Goal: Transaction & Acquisition: Purchase product/service

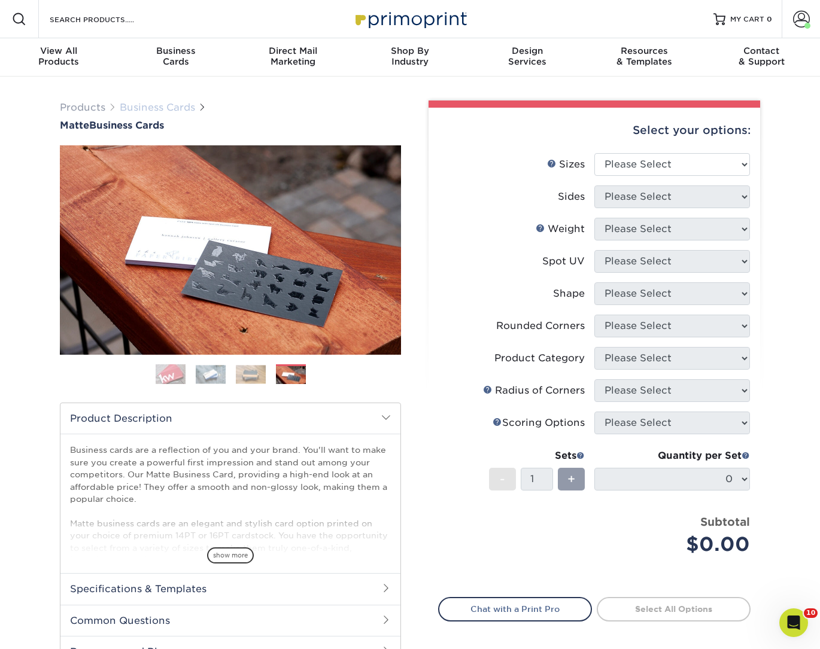
click at [150, 109] on link "Business Cards" at bounding box center [157, 107] width 75 height 11
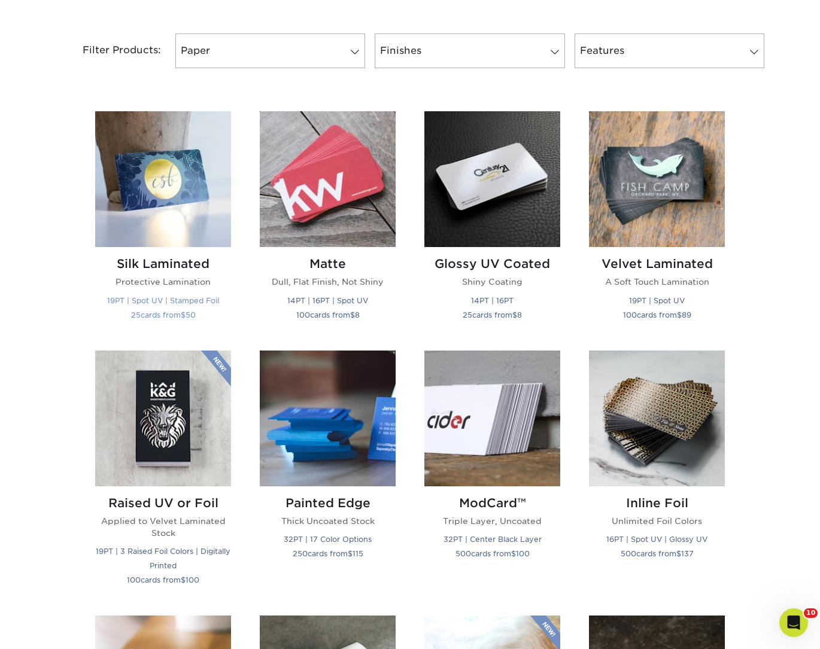
click at [173, 208] on img at bounding box center [163, 179] width 136 height 136
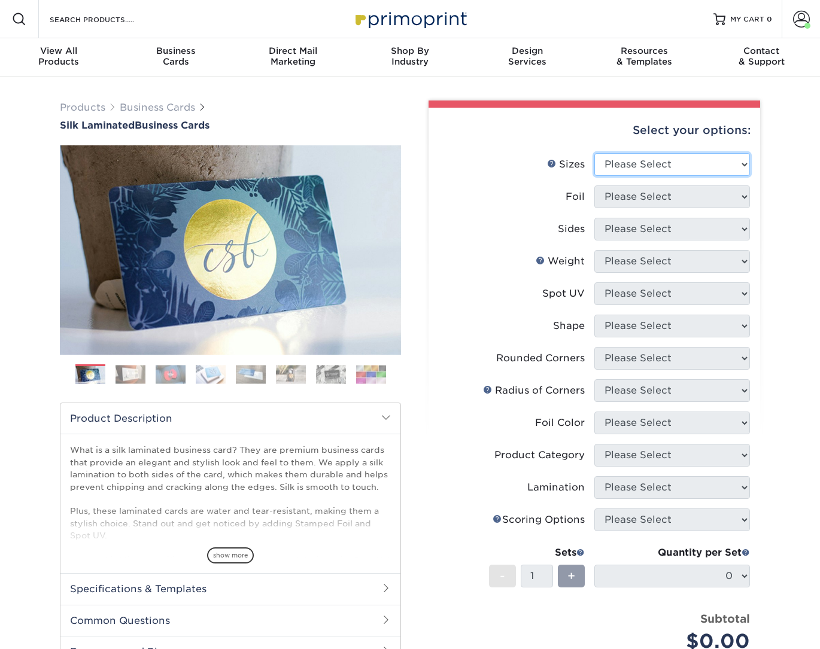
click at [639, 161] on select "Please Select 1.5" x 3.5" - Mini 1.75" x 3.5" - Mini 2" x 2" - Square 2" x 3" -…" at bounding box center [672, 164] width 156 height 23
select select "2.00x3.50"
click at [594, 153] on select "Please Select 1.5" x 3.5" - Mini 1.75" x 3.5" - Mini 2" x 2" - Square 2" x 3" -…" at bounding box center [672, 164] width 156 height 23
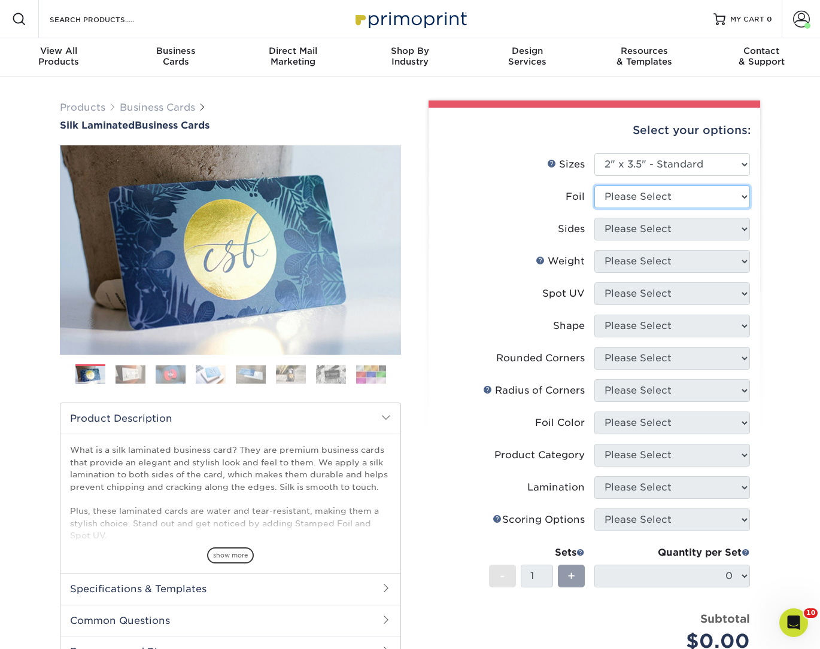
click at [667, 198] on select "Please Select Yes No" at bounding box center [672, 197] width 156 height 23
select select "0"
click at [594, 186] on select "Please Select Yes No" at bounding box center [672, 197] width 156 height 23
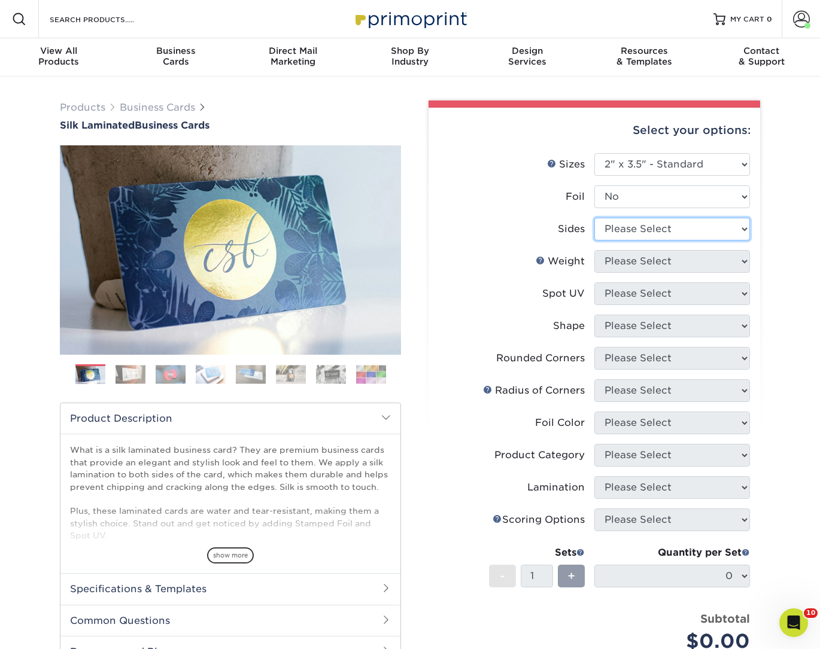
click at [658, 226] on select "Please Select Print Both Sides Print Front Only" at bounding box center [672, 229] width 156 height 23
select select "13abbda7-1d64-4f25-8bb2-c179b224825d"
click at [594, 218] on select "Please Select Print Both Sides Print Front Only" at bounding box center [672, 229] width 156 height 23
drag, startPoint x: 658, startPoint y: 226, endPoint x: 656, endPoint y: 259, distance: 33.0
click at [656, 262] on select "Please Select 16PT" at bounding box center [672, 261] width 156 height 23
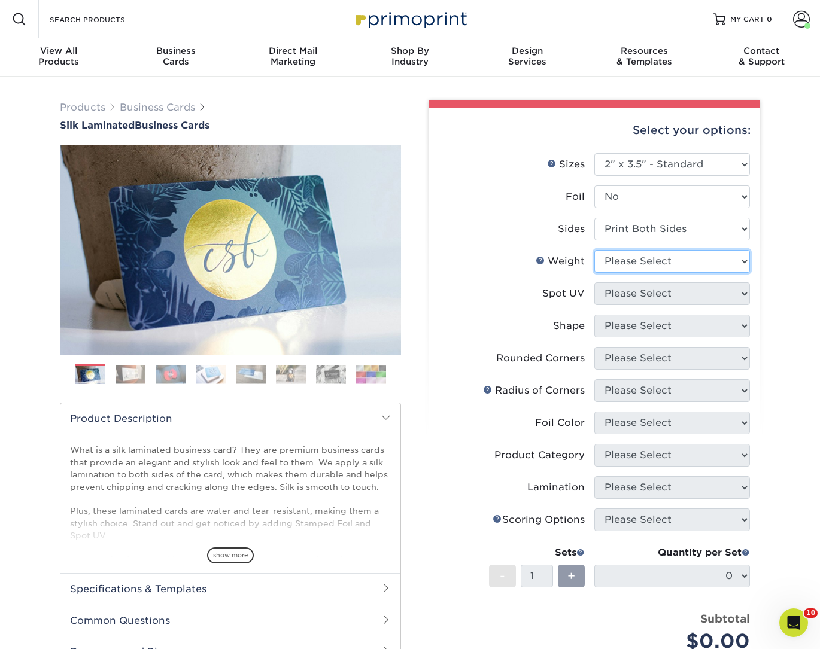
select select "16PT"
click at [594, 250] on select "Please Select 16PT" at bounding box center [672, 261] width 156 height 23
click at [651, 296] on select "Please Select No Spot UV Front and Back (Both Sides) Front Only Back Only" at bounding box center [672, 294] width 156 height 23
select select "1"
click at [594, 283] on select "Please Select No Spot UV Front and Back (Both Sides) Front Only Back Only" at bounding box center [672, 294] width 156 height 23
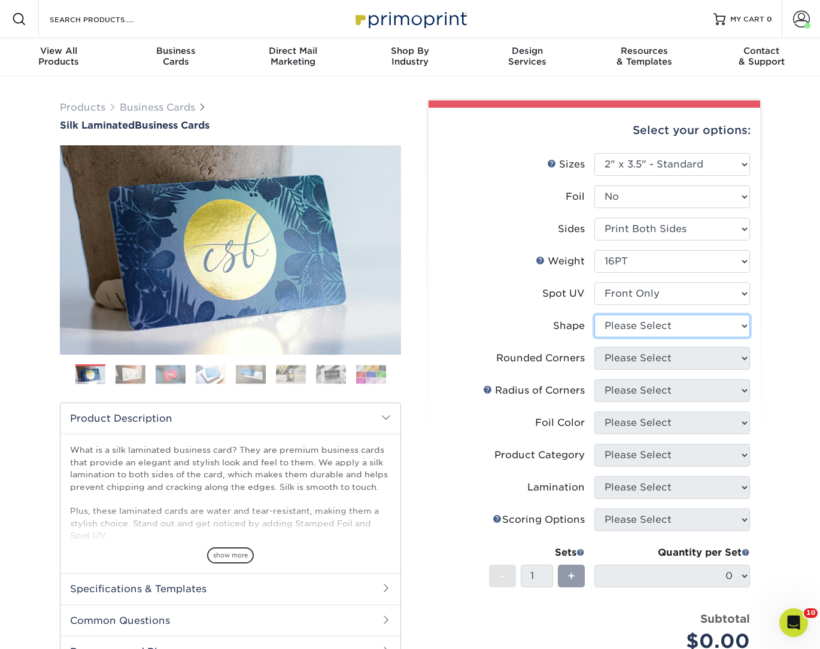
click at [656, 325] on select "Please Select Standard" at bounding box center [672, 326] width 156 height 23
select select "standard"
click at [594, 315] on select "Please Select Standard" at bounding box center [672, 326] width 156 height 23
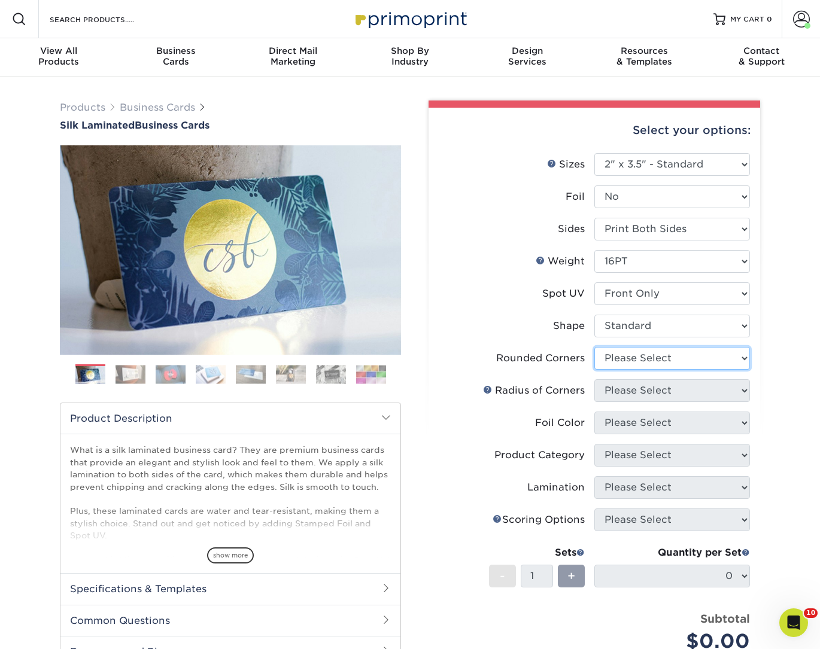
click at [645, 362] on select "Please Select Yes - Round 2 Corners Yes - Round 4 Corners No" at bounding box center [672, 358] width 156 height 23
select select "7672df9e-0e0a-464d-8e1f-920c575e4da3"
click at [594, 347] on select "Please Select Yes - Round 2 Corners Yes - Round 4 Corners No" at bounding box center [672, 358] width 156 height 23
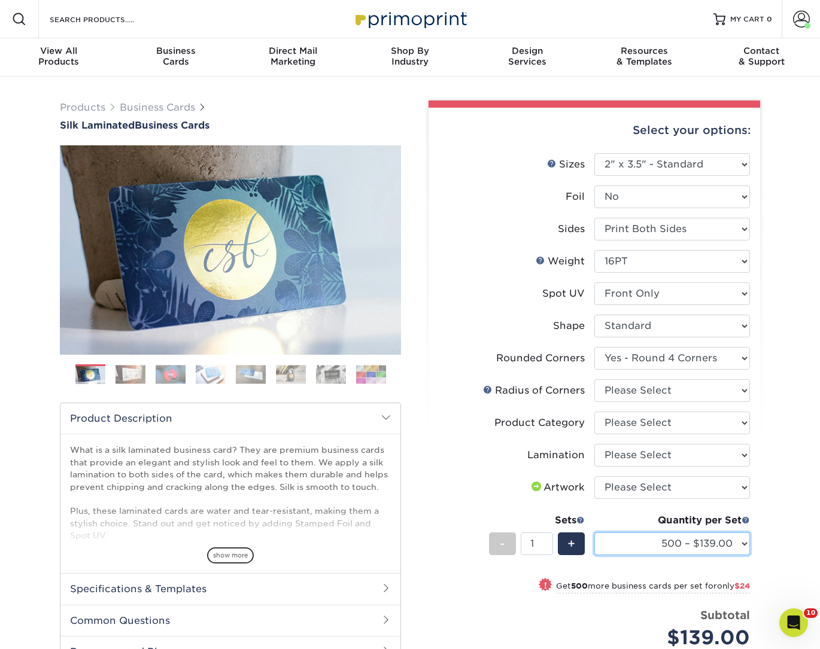
click at [641, 542] on select "500 – $139.00 1000 – $163.00 2500 – $397.00 5000 – $670.00 10000 – $1223.00" at bounding box center [672, 544] width 156 height 23
click at [594, 533] on select "500 – $139.00 1000 – $163.00 2500 – $397.00 5000 – $670.00 10000 – $1223.00" at bounding box center [672, 544] width 156 height 23
click at [667, 391] on select "Please Select Rounded 1/8" Rounded 1/4"" at bounding box center [672, 390] width 156 height 23
select select "479fbfe7-6a0c-4895-8c9a-81739b7486c9"
click at [594, 379] on select "Please Select Rounded 1/8" Rounded 1/4"" at bounding box center [672, 390] width 156 height 23
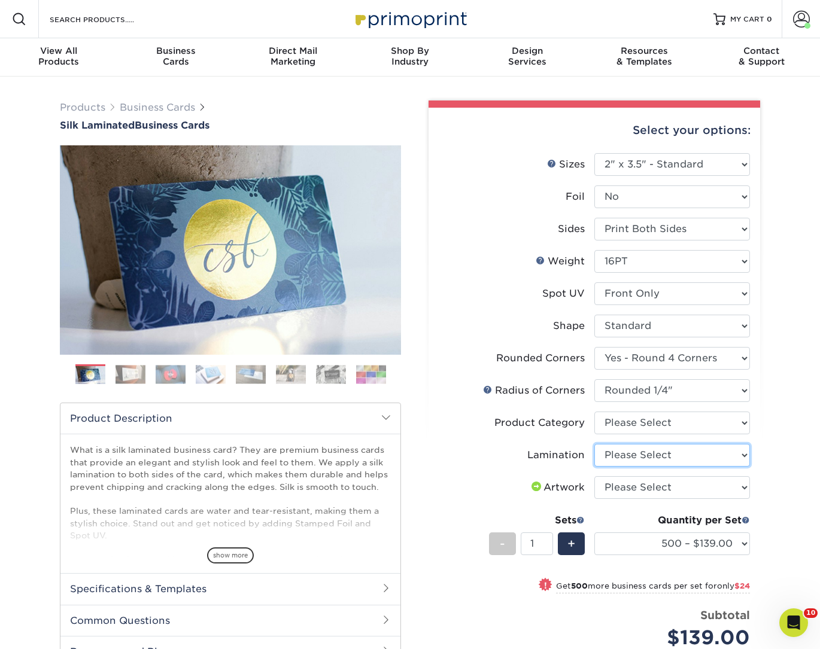
click at [690, 463] on select "Please Select Silk" at bounding box center [672, 455] width 156 height 23
select select "ccacb42f-45f7-42d3-bbd3-7c8421cf37f0"
click at [594, 444] on select "Please Select Silk" at bounding box center [672, 455] width 156 height 23
click at [691, 483] on select "Please Select I will upload files I need a design - $100" at bounding box center [672, 487] width 156 height 23
select select "upload"
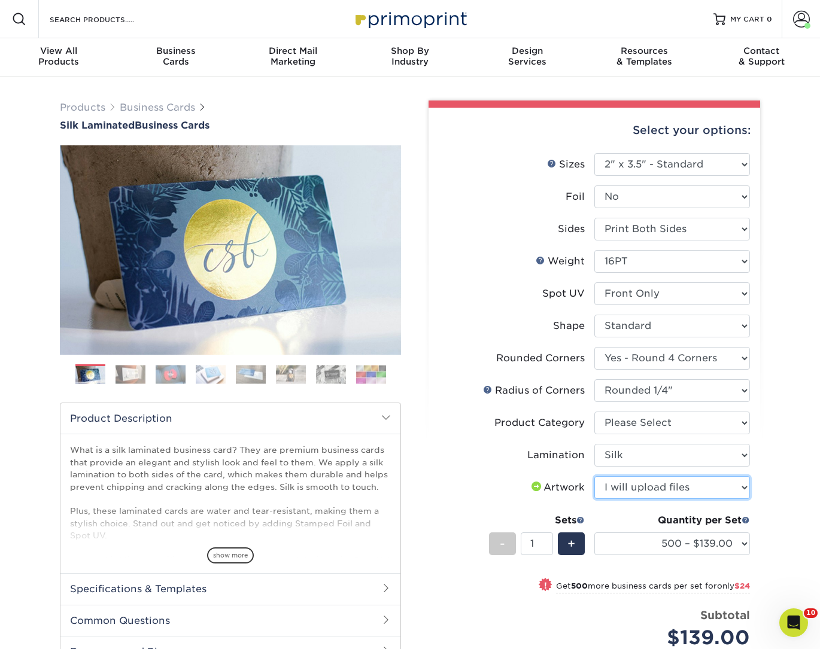
click at [594, 476] on select "Please Select I will upload files I need a design - $100" at bounding box center [672, 487] width 156 height 23
click at [694, 423] on select "Please Select Business Cards" at bounding box center [672, 423] width 156 height 23
select select "3b5148f1-0588-4f88-a218-97bcfdce65c1"
click at [594, 412] on select "Please Select Business Cards" at bounding box center [672, 423] width 156 height 23
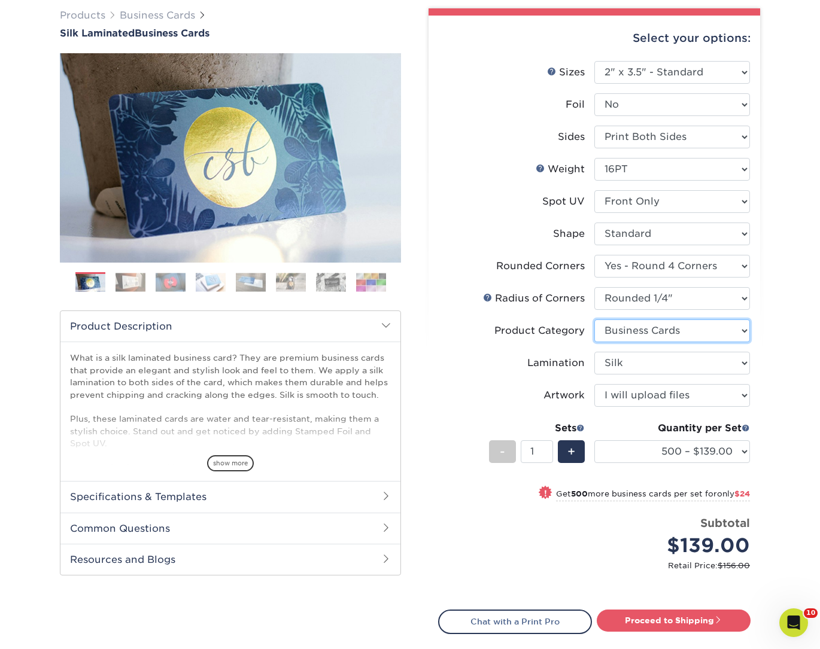
scroll to position [93, 0]
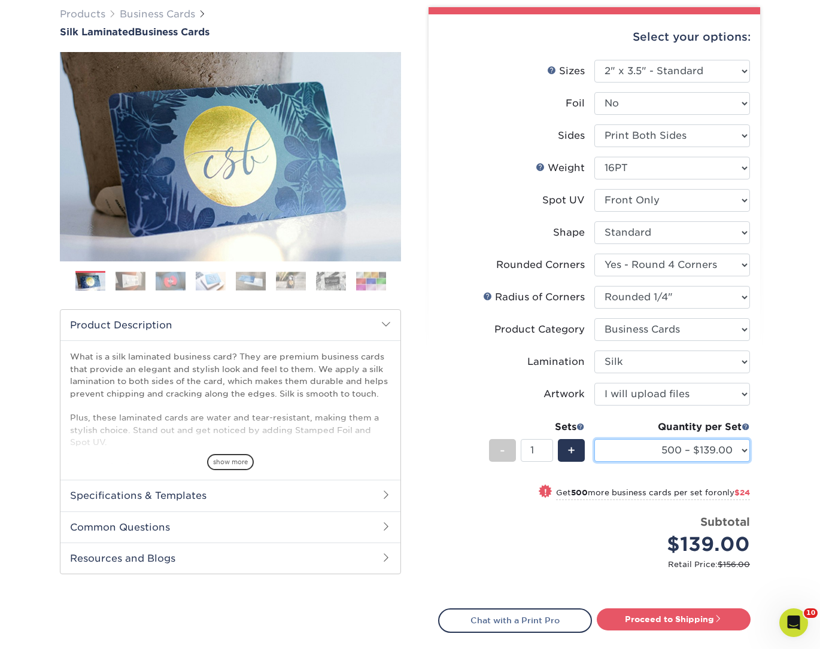
click at [709, 448] on select "500 – $139.00 1000 – $163.00 2500 – $397.00 5000 – $670.00 10000 – $1223.00" at bounding box center [672, 450] width 156 height 23
click at [594, 439] on select "500 – $139.00 1000 – $163.00 2500 – $397.00 5000 – $670.00 10000 – $1223.00" at bounding box center [672, 450] width 156 height 23
click at [615, 624] on link "Proceed to Shipping" at bounding box center [674, 620] width 154 height 22
type input "Set 1"
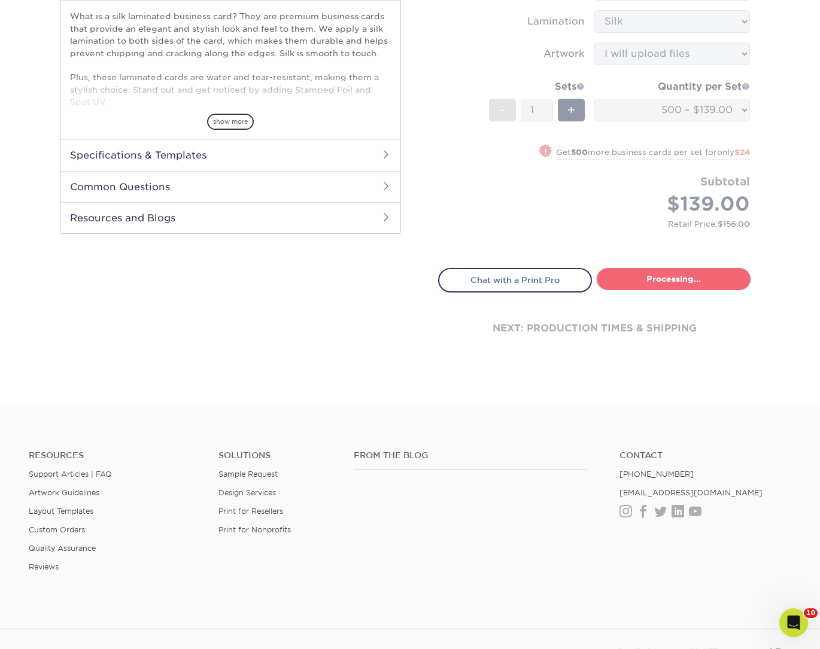
select select "d8b5be97-d5ba-4159-99f0-66b8deeb186a"
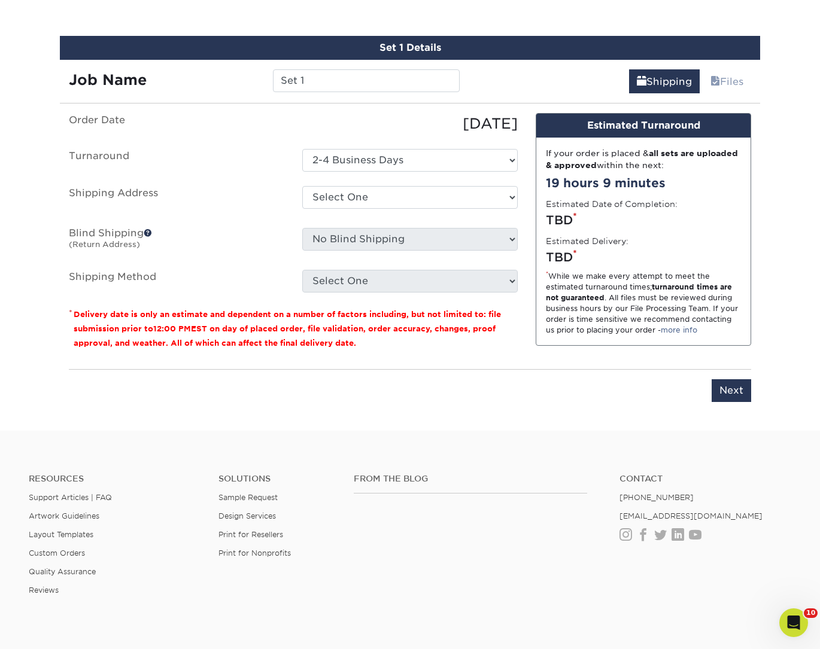
scroll to position [735, 0]
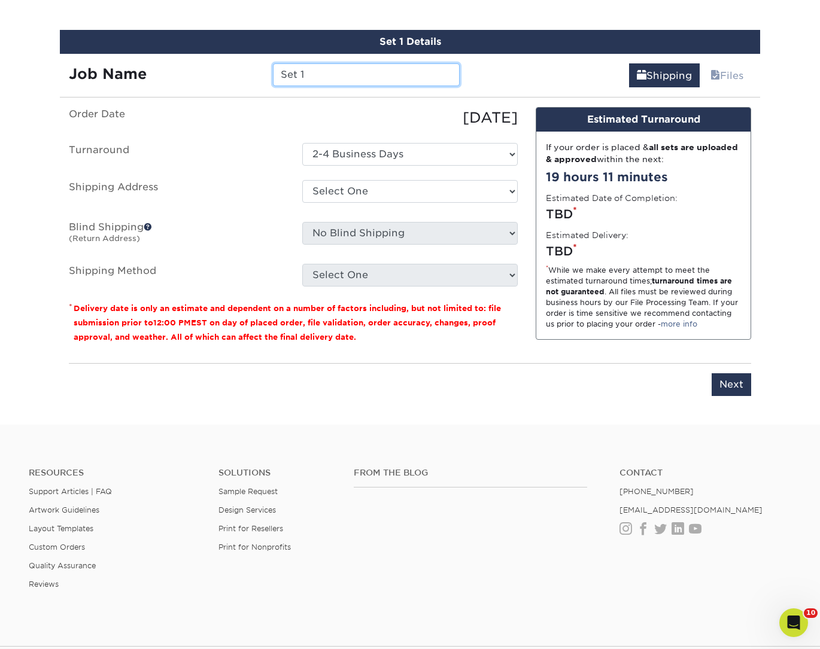
click at [394, 65] on input "Set 1" at bounding box center [366, 74] width 186 height 23
type input "Moving the Soul Biz Cards"
click at [726, 390] on input "Next" at bounding box center [732, 384] width 40 height 23
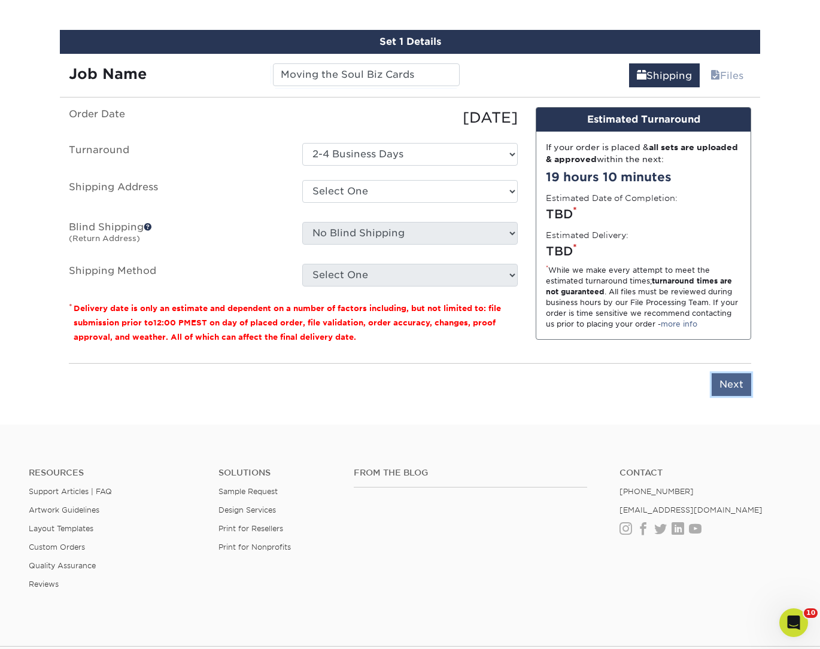
type input "Next"
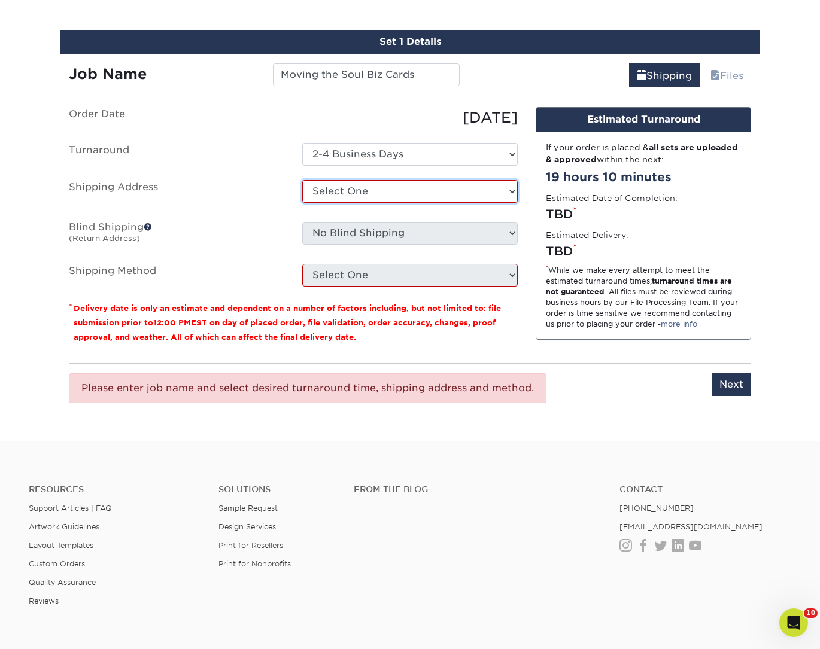
click at [368, 190] on select "Select One All Star Window Coverings Apache Junction Arizona Olives Arizona Oli…" at bounding box center [409, 191] width 215 height 23
select select "252676"
